Goal: Information Seeking & Learning: Learn about a topic

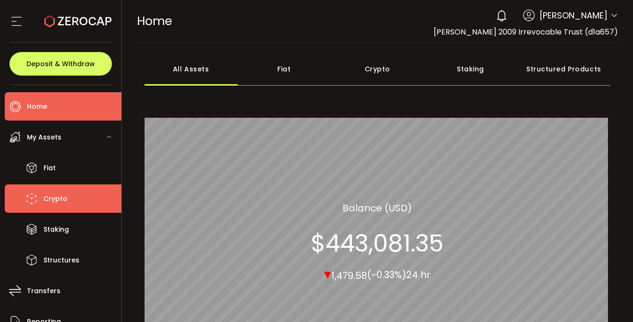
click at [62, 199] on span "Crypto" at bounding box center [55, 199] width 24 height 14
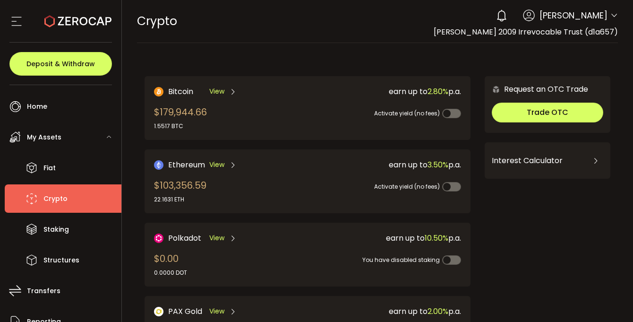
click at [170, 181] on div "$103,356.59 22.1631 ETH" at bounding box center [180, 190] width 52 height 25
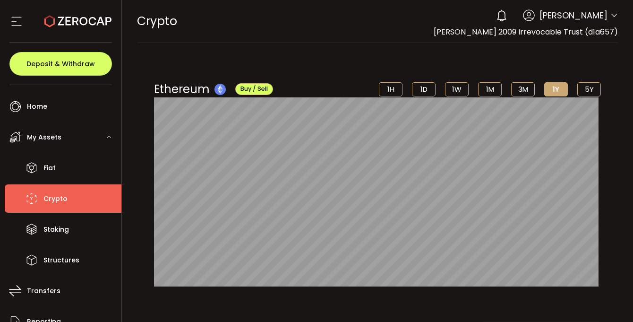
click at [75, 200] on li "Crypto" at bounding box center [63, 198] width 117 height 28
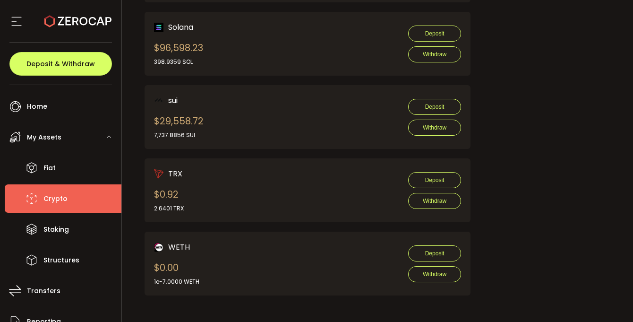
scroll to position [971, 0]
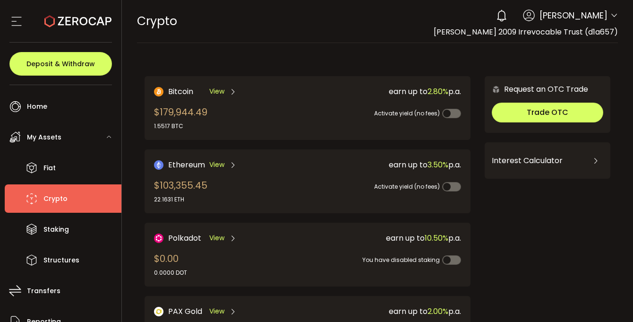
scroll to position [0, 0]
